Goal: Task Accomplishment & Management: Complete application form

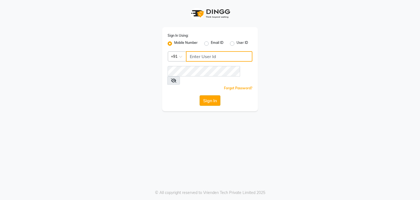
type input "9986416195"
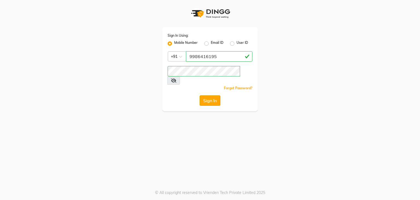
click at [209, 95] on button "Sign In" at bounding box center [210, 100] width 21 height 10
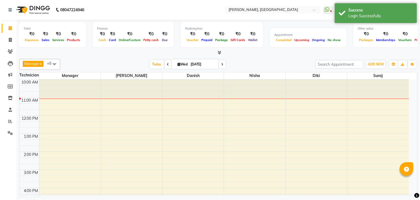
select select "en"
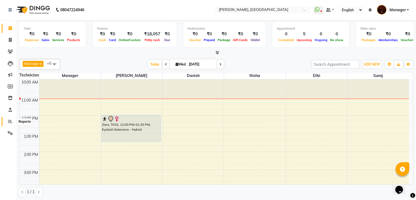
click at [10, 121] on icon at bounding box center [10, 121] width 4 height 4
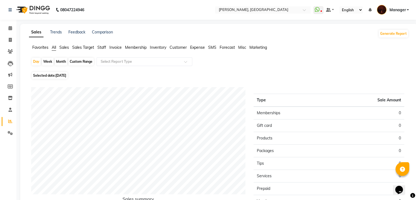
click at [105, 48] on span "Staff" at bounding box center [101, 47] width 9 height 5
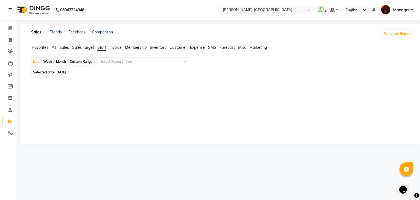
click at [57, 61] on div "Month" at bounding box center [61, 62] width 13 height 8
select select "9"
select select "2025"
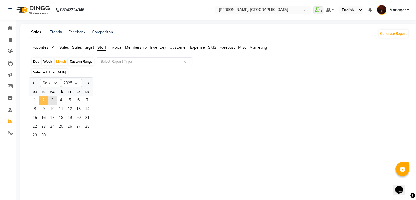
click at [44, 98] on span "2" at bounding box center [43, 100] width 9 height 9
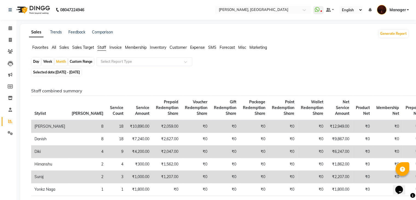
click at [37, 61] on div "Day" at bounding box center [36, 62] width 9 height 8
select select "9"
select select "2025"
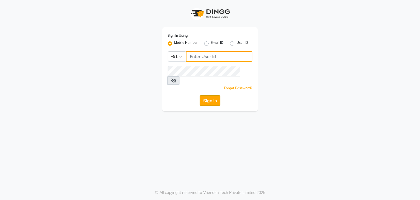
type input "9986416195"
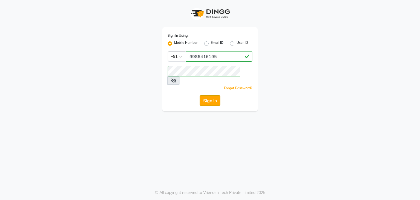
click at [206, 95] on button "Sign In" at bounding box center [210, 100] width 21 height 10
click at [206, 95] on div "Sign In" at bounding box center [210, 100] width 85 height 10
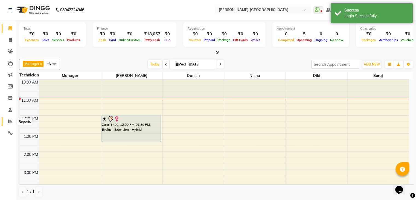
click at [8, 122] on span at bounding box center [10, 121] width 10 height 6
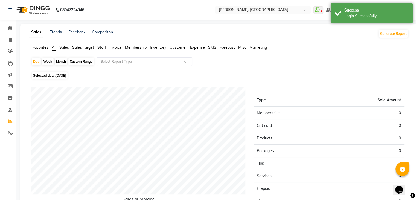
click at [102, 48] on span "Staff" at bounding box center [101, 47] width 9 height 5
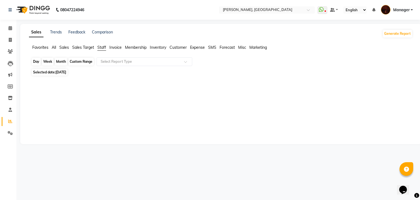
click at [39, 62] on div "Day" at bounding box center [36, 62] width 9 height 8
select select "9"
select select "2025"
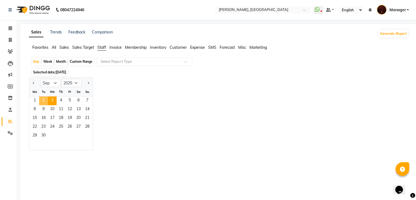
click at [43, 101] on span "2" at bounding box center [43, 100] width 9 height 9
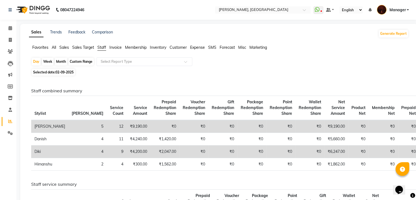
click at [62, 60] on div "Month" at bounding box center [61, 62] width 13 height 8
select select "9"
select select "2025"
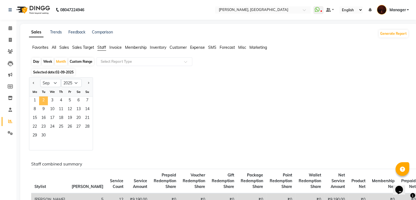
click at [44, 101] on span "2" at bounding box center [43, 100] width 9 height 9
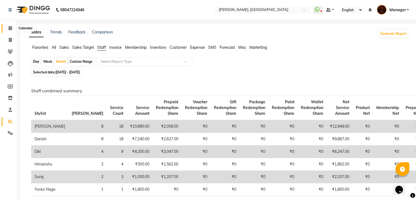
click at [10, 28] on icon at bounding box center [10, 28] width 4 height 4
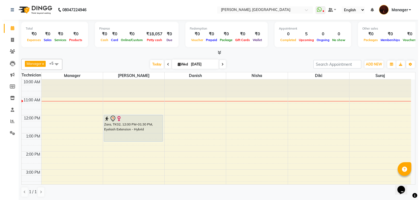
scroll to position [127, 0]
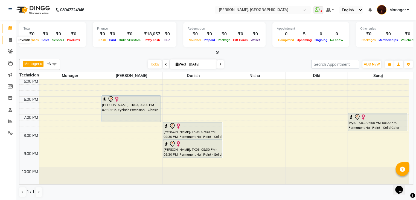
click at [8, 40] on span at bounding box center [10, 40] width 10 height 6
select select "service"
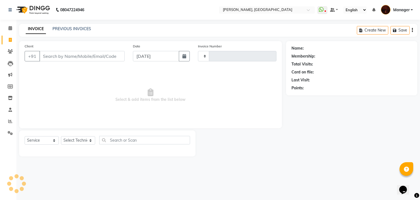
type input "1803"
select select "4063"
click at [84, 28] on link "PREVIOUS INVOICES" at bounding box center [71, 28] width 39 height 5
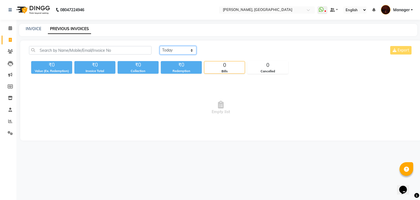
click at [167, 52] on select "Today Yesterday Custom Range" at bounding box center [178, 50] width 37 height 8
select select "range"
click at [160, 46] on select "Today Yesterday Custom Range" at bounding box center [178, 50] width 37 height 8
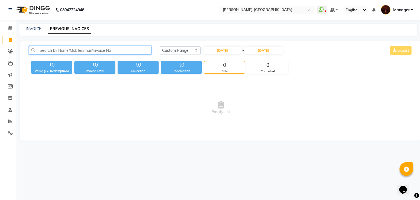
click at [109, 48] on input "text" at bounding box center [90, 50] width 122 height 8
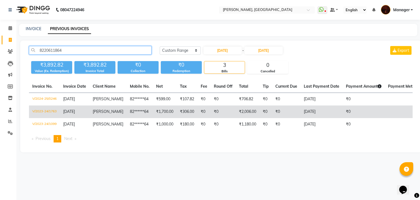
type input "8220611864"
click at [161, 111] on td "₹1,700.00" at bounding box center [165, 111] width 24 height 13
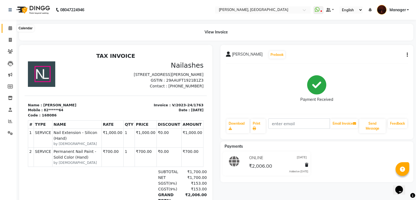
click at [9, 27] on icon at bounding box center [10, 28] width 4 height 4
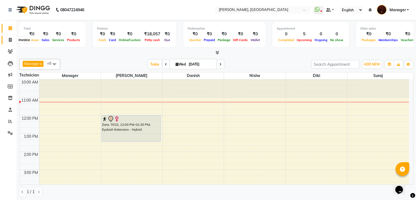
click at [10, 40] on icon at bounding box center [10, 40] width 3 height 4
select select "4063"
select select "service"
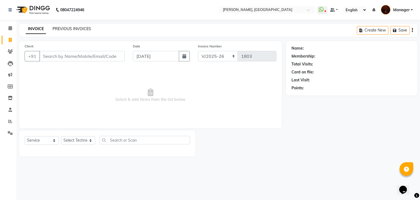
click at [71, 27] on link "PREVIOUS INVOICES" at bounding box center [71, 28] width 39 height 5
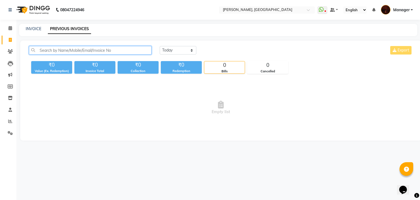
click at [107, 52] on input "text" at bounding box center [90, 50] width 122 height 8
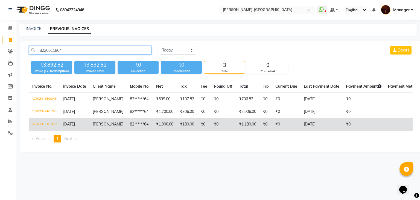
type input "8220611864"
click at [162, 125] on td "₹1,000.00" at bounding box center [165, 124] width 24 height 13
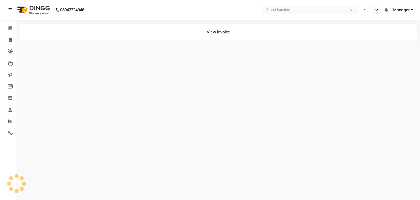
select select "en"
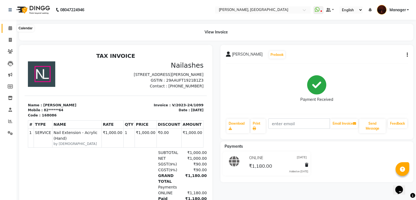
click at [9, 30] on icon at bounding box center [10, 28] width 4 height 4
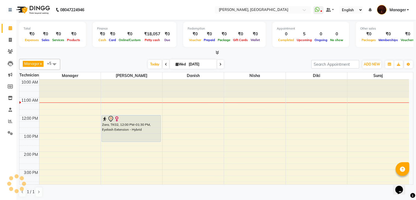
click at [222, 65] on span at bounding box center [220, 64] width 7 height 8
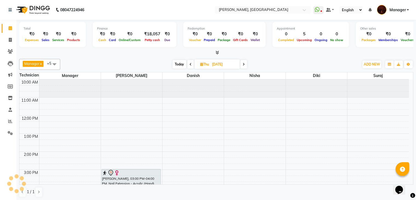
click at [243, 63] on icon at bounding box center [243, 64] width 2 height 3
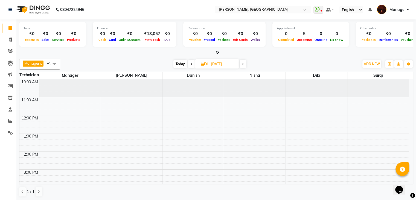
click at [244, 62] on icon at bounding box center [243, 63] width 2 height 3
click at [243, 64] on icon at bounding box center [243, 63] width 2 height 3
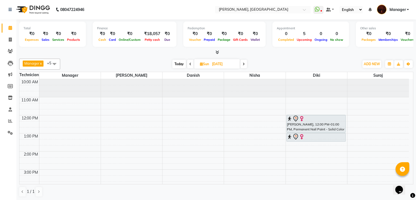
click at [245, 65] on span at bounding box center [243, 64] width 7 height 8
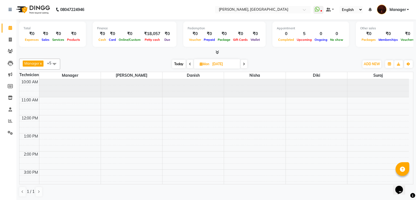
click at [245, 63] on icon at bounding box center [244, 63] width 2 height 3
click at [245, 65] on span at bounding box center [243, 64] width 7 height 8
click at [246, 63] on span at bounding box center [244, 64] width 7 height 8
click at [182, 61] on span "Today" at bounding box center [179, 64] width 14 height 8
type input "[DATE]"
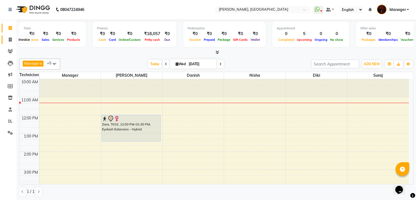
click at [9, 39] on icon at bounding box center [10, 39] width 3 height 4
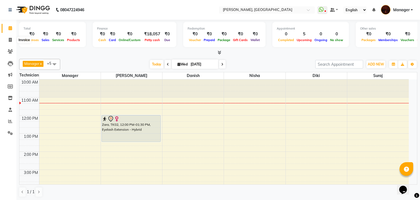
select select "service"
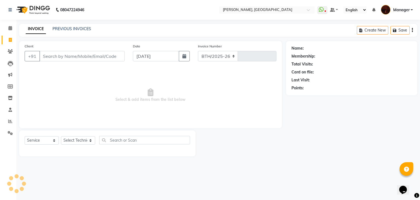
select select "4063"
type input "1803"
click at [71, 58] on input "Client" at bounding box center [81, 56] width 85 height 10
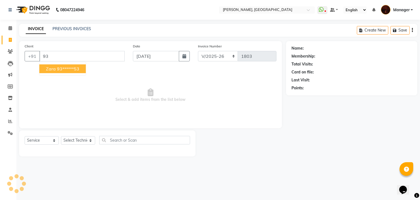
type input "9"
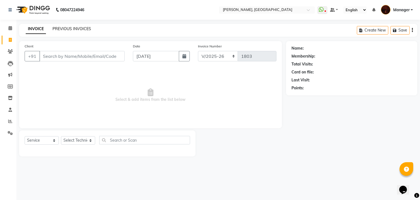
click at [62, 28] on link "PREVIOUS INVOICES" at bounding box center [71, 28] width 39 height 5
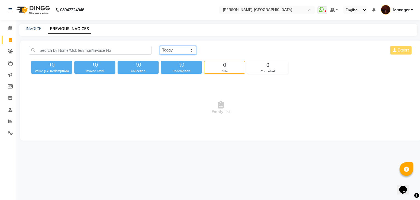
click at [179, 52] on select "Today Yesterday Custom Range" at bounding box center [178, 50] width 37 height 8
select select "range"
click at [160, 46] on select "Today Yesterday Custom Range" at bounding box center [178, 50] width 37 height 8
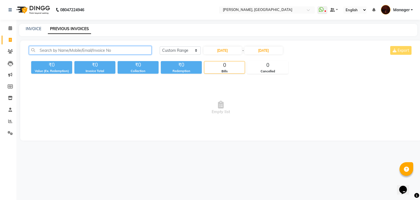
click at [130, 51] on input "text" at bounding box center [90, 50] width 122 height 8
click at [127, 48] on input "9301383853" at bounding box center [90, 50] width 122 height 8
type input "9"
click at [12, 31] on span at bounding box center [10, 28] width 10 height 6
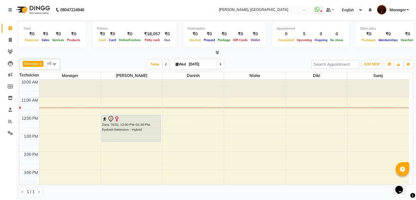
click at [301, 8] on div at bounding box center [263, 10] width 96 height 5
click at [305, 11] on span at bounding box center [306, 11] width 7 height 5
click at [218, 65] on span at bounding box center [220, 64] width 7 height 8
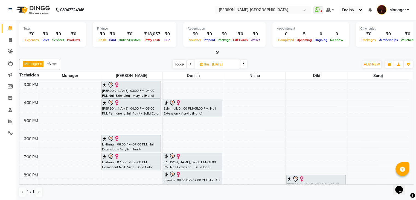
scroll to position [51, 0]
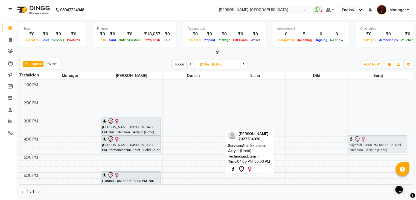
drag, startPoint x: 204, startPoint y: 141, endPoint x: 366, endPoint y: 138, distance: 161.3
click at [366, 138] on tr "Akanshanull, 03:00 PM-04:00 PM, Nail Extension - Acrylic (Hand) Akanshanull, 04…" at bounding box center [213, 145] width 389 height 234
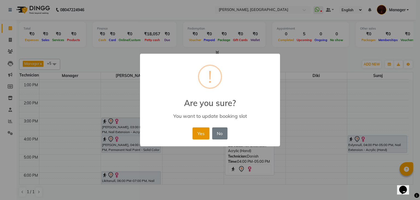
click at [198, 134] on button "Yes" at bounding box center [200, 133] width 17 height 12
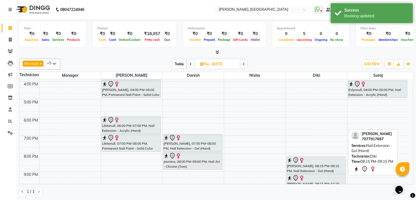
scroll to position [107, 0]
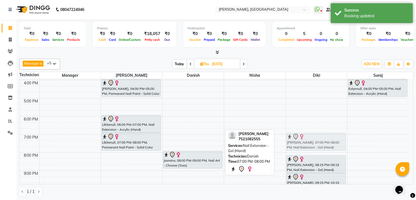
drag, startPoint x: 186, startPoint y: 144, endPoint x: 336, endPoint y: 144, distance: 149.5
click at [336, 144] on tr "Akanshanull, 03:00 PM-04:00 PM, Nail Extension - Acrylic (Hand) Akanshanull, 04…" at bounding box center [213, 89] width 389 height 234
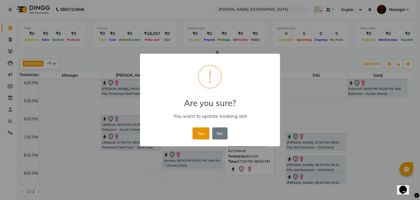
click at [200, 128] on button "Yes" at bounding box center [200, 133] width 17 height 12
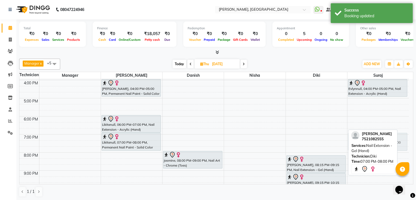
drag, startPoint x: 294, startPoint y: 145, endPoint x: 377, endPoint y: 143, distance: 83.1
click at [377, 143] on div "Manager x Adesh x Diki x Danish x Nisha x suraj x +5 Select All Manager Adesh D…" at bounding box center [216, 127] width 394 height 142
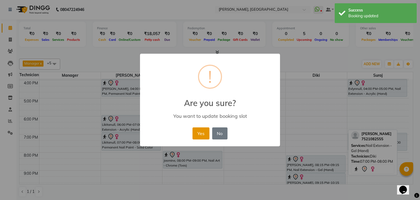
click at [198, 133] on button "Yes" at bounding box center [200, 133] width 17 height 12
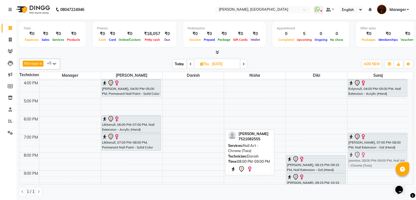
drag, startPoint x: 178, startPoint y: 162, endPoint x: 336, endPoint y: 163, distance: 158.0
click at [336, 163] on tr "Akanshanull, 03:00 PM-04:00 PM, Nail Extension - Acrylic (Hand) Akanshanull, 04…" at bounding box center [213, 89] width 389 height 234
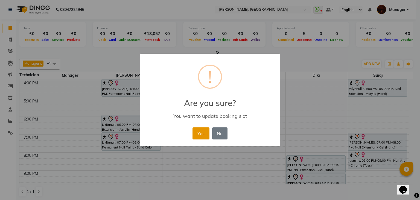
click at [197, 135] on button "Yes" at bounding box center [200, 133] width 17 height 12
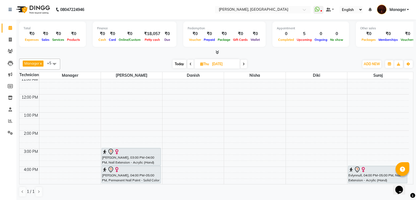
scroll to position [19, 0]
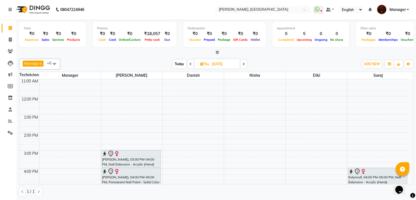
click at [179, 63] on span "Today" at bounding box center [179, 64] width 14 height 8
type input "[DATE]"
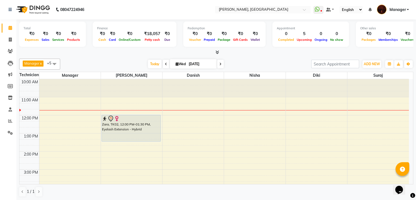
scroll to position [0, 0]
click at [157, 63] on span "Today" at bounding box center [155, 64] width 14 height 8
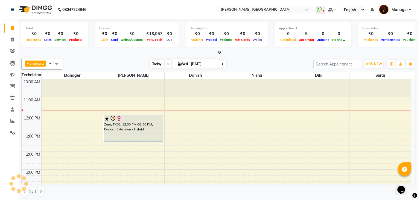
scroll to position [18, 0]
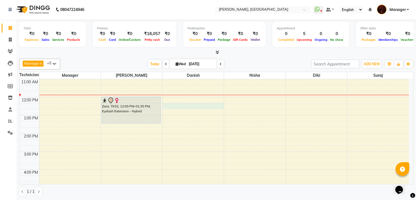
click at [194, 107] on div "10:00 AM 11:00 AM 12:00 PM 1:00 PM 2:00 PM 3:00 PM 4:00 PM 5:00 PM 6:00 PM 7:00…" at bounding box center [213, 178] width 389 height 234
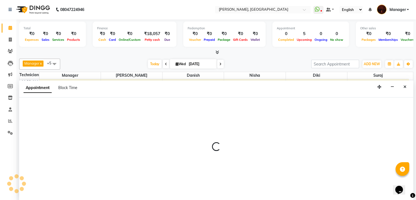
select select "20822"
select select "735"
select select "tentative"
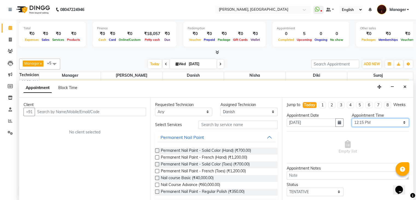
click at [388, 127] on select "Select 11:00 AM 11:15 AM 11:30 AM 11:45 AM 12:00 PM 12:15 PM 12:30 PM 12:45 PM …" at bounding box center [379, 122] width 57 height 8
select select "750"
click at [351, 122] on select "Select 11:00 AM 11:15 AM 11:30 AM 11:45 AM 12:00 PM 12:15 PM 12:30 PM 12:45 PM …" at bounding box center [379, 122] width 57 height 8
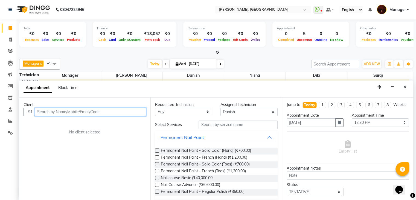
click at [95, 109] on input "text" at bounding box center [90, 111] width 111 height 8
click at [90, 112] on input "text" at bounding box center [90, 111] width 111 height 8
type input "9686653559"
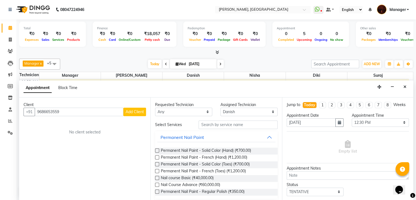
click at [133, 111] on span "Add Client" at bounding box center [134, 111] width 18 height 5
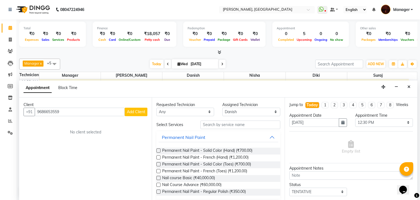
select select "21"
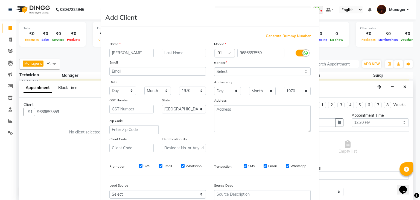
type input "Deeksha"
click at [270, 73] on select "Select Male Female Other Prefer Not To Say" at bounding box center [262, 71] width 96 height 8
select select "female"
click at [214, 68] on select "Select Male Female Other Prefer Not To Say" at bounding box center [262, 71] width 96 height 8
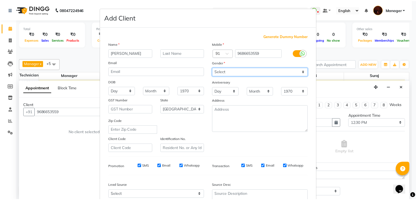
scroll to position [55, 0]
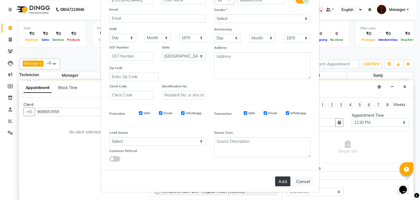
click at [282, 180] on button "Add" at bounding box center [282, 181] width 15 height 10
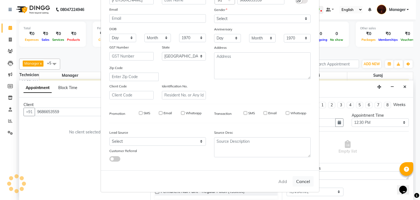
type input "96******59"
select select
select select "null"
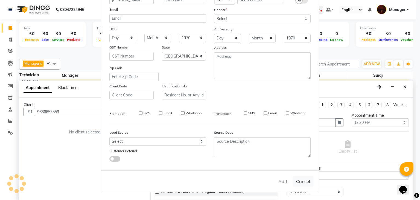
select select
checkbox input "false"
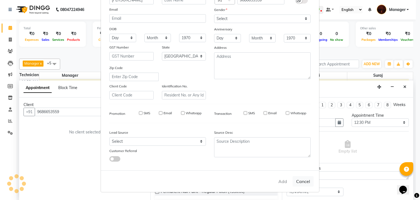
checkbox input "false"
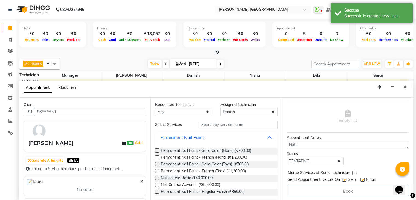
scroll to position [35, 0]
click at [259, 123] on input "text" at bounding box center [237, 124] width 79 height 8
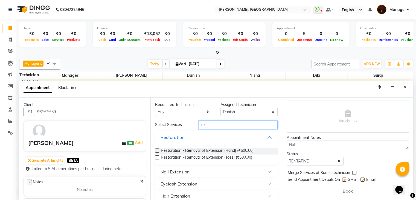
type input "ext"
click at [266, 169] on button "Nail Extension" at bounding box center [216, 171] width 118 height 10
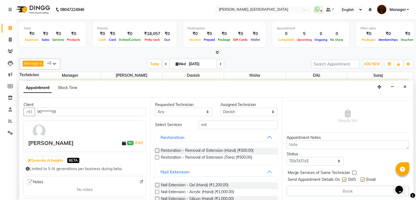
click at [232, 183] on div "Nail Extension - Gel (Hand) (₹1,200.00)" at bounding box center [216, 185] width 122 height 7
click at [225, 183] on span "Nail Extension - Gel (Hand) (₹1,200.00)" at bounding box center [195, 185] width 68 height 7
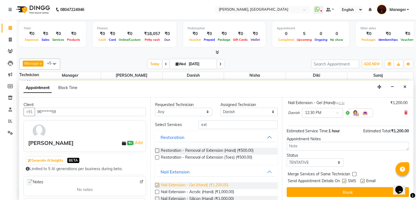
checkbox input "false"
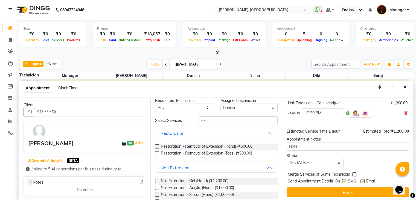
scroll to position [0, 0]
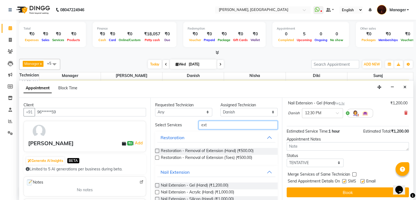
click at [230, 121] on input "ext" at bounding box center [237, 125] width 79 height 8
type input "e"
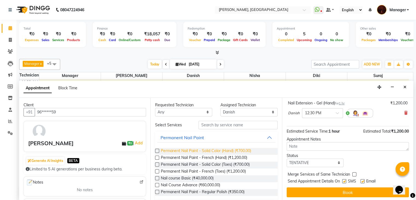
click at [219, 148] on span "Permanent Nail Paint - Solid Color (Hand) (₹700.00)" at bounding box center [206, 151] width 90 height 7
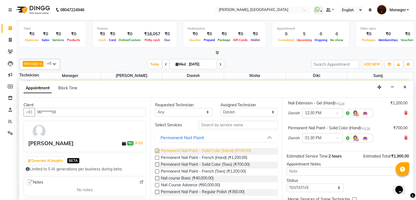
checkbox input "false"
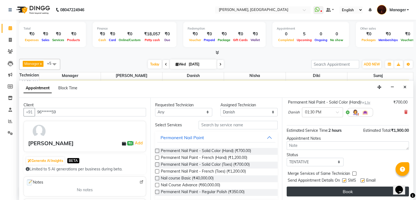
click at [362, 194] on button "Book" at bounding box center [347, 191] width 122 height 10
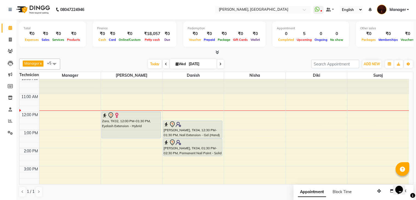
scroll to position [0, 0]
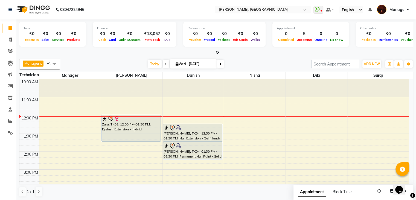
click at [163, 64] on span at bounding box center [166, 64] width 7 height 8
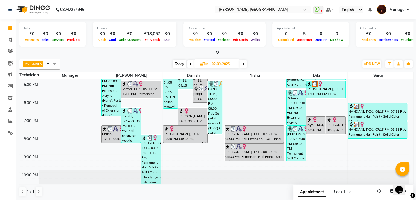
scroll to position [127, 0]
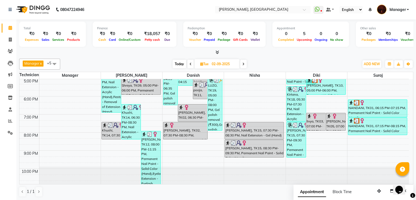
click at [182, 63] on span "Today" at bounding box center [179, 64] width 14 height 8
type input "[DATE]"
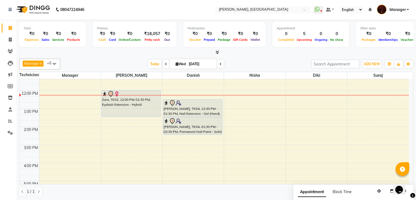
scroll to position [0, 0]
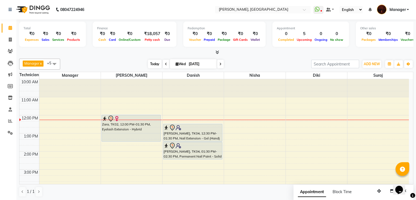
click at [157, 62] on span "Today" at bounding box center [155, 64] width 14 height 8
